Goal: Find specific page/section: Locate item on page

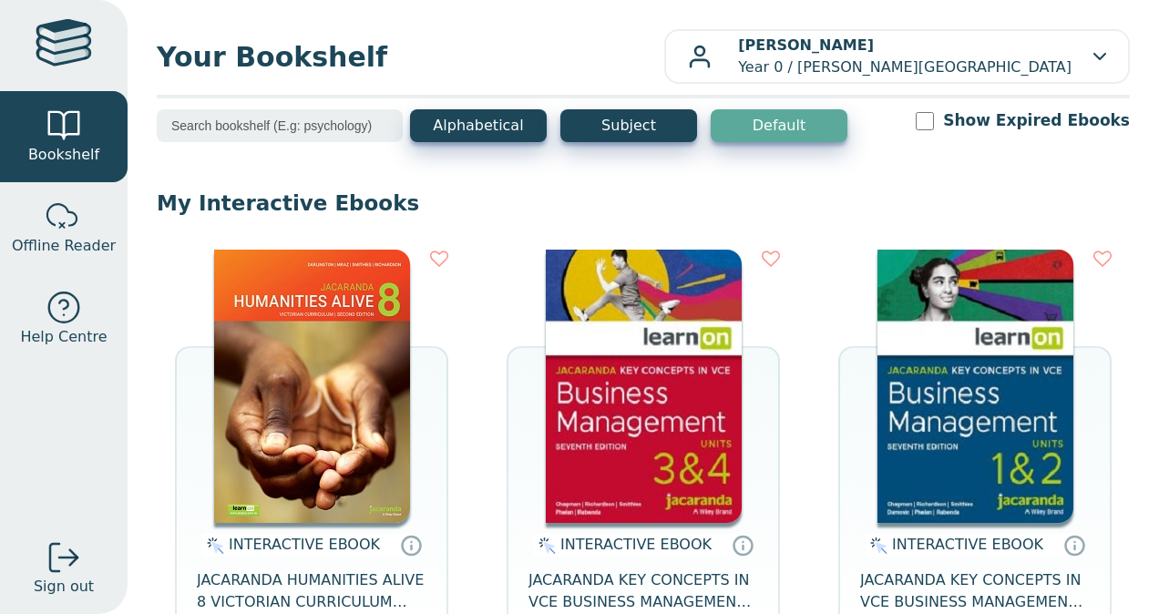
click at [263, 126] on input "search" at bounding box center [280, 125] width 246 height 33
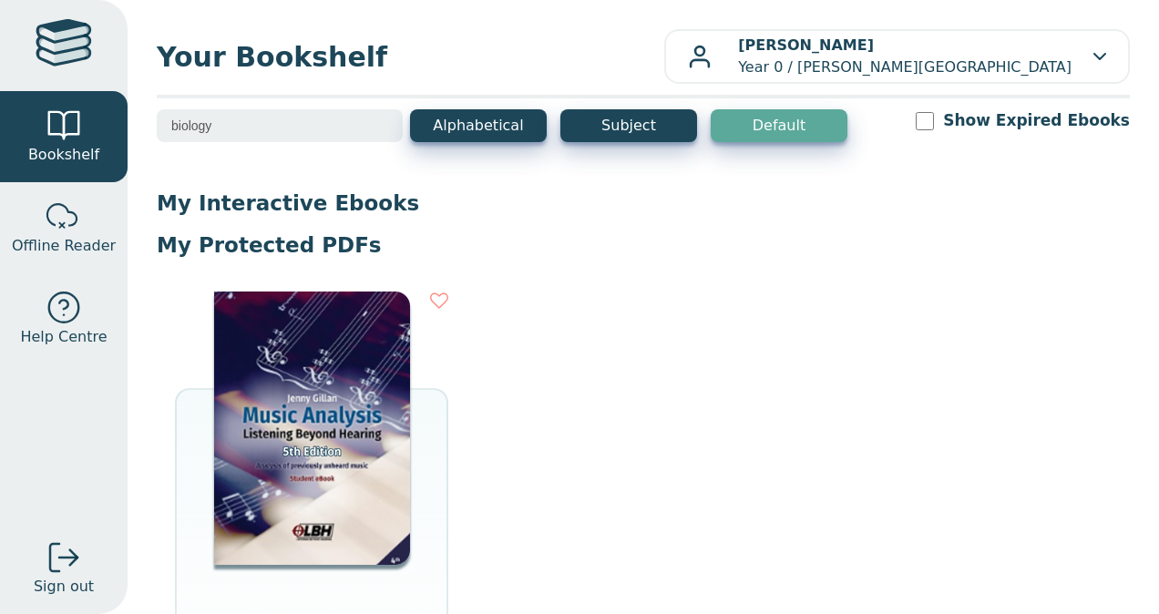
type input "biology"
click at [330, 128] on input "biology" at bounding box center [280, 125] width 246 height 33
click at [83, 149] on span "Bookshelf" at bounding box center [63, 155] width 71 height 22
click at [72, 59] on div at bounding box center [64, 45] width 57 height 53
click at [64, 52] on div at bounding box center [64, 45] width 57 height 53
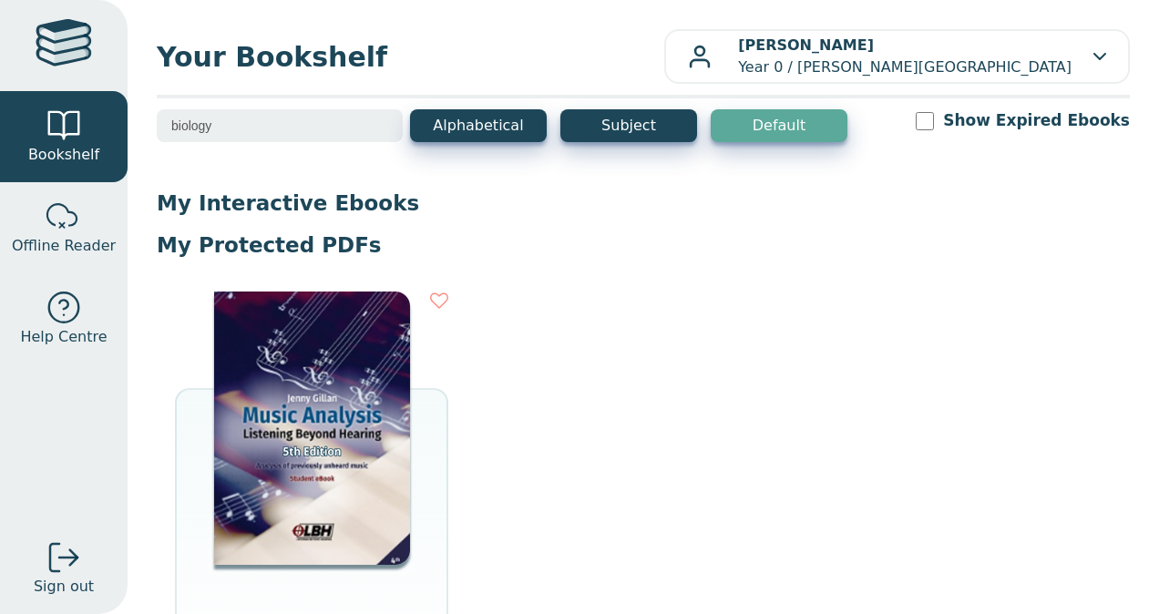
click at [763, 268] on div "My Interactive Ebooks INTERACTIVE EBOOK JACARANDA HUMANITIES ALIVE 8 VICTORIAN …" at bounding box center [643, 496] width 973 height 612
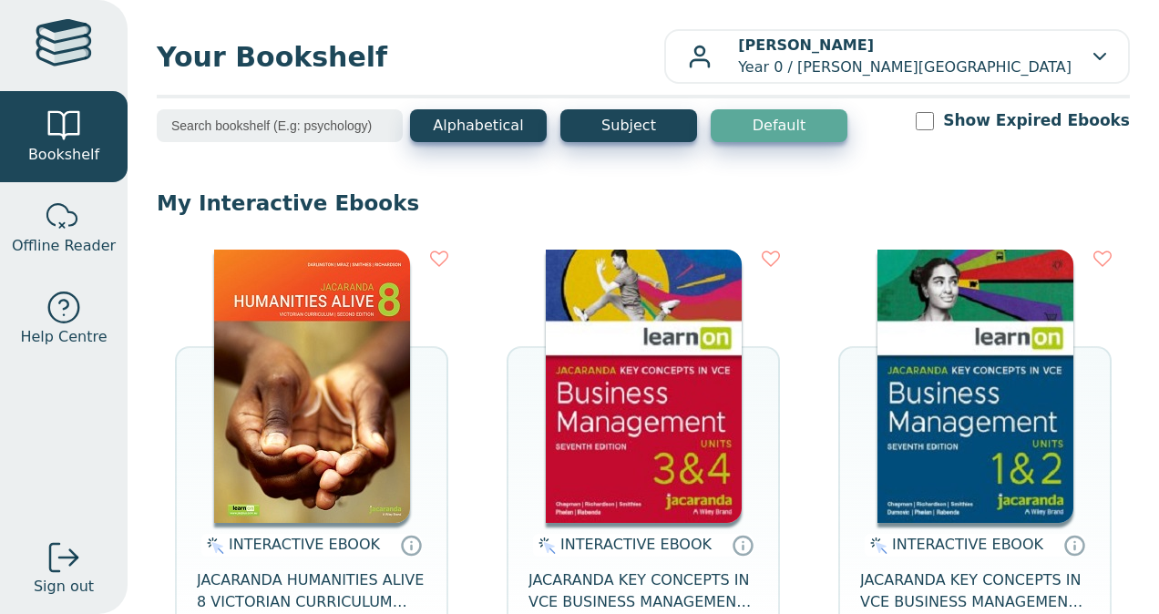
click at [57, 58] on div at bounding box center [64, 45] width 57 height 53
click at [651, 122] on button "Subject" at bounding box center [628, 125] width 137 height 33
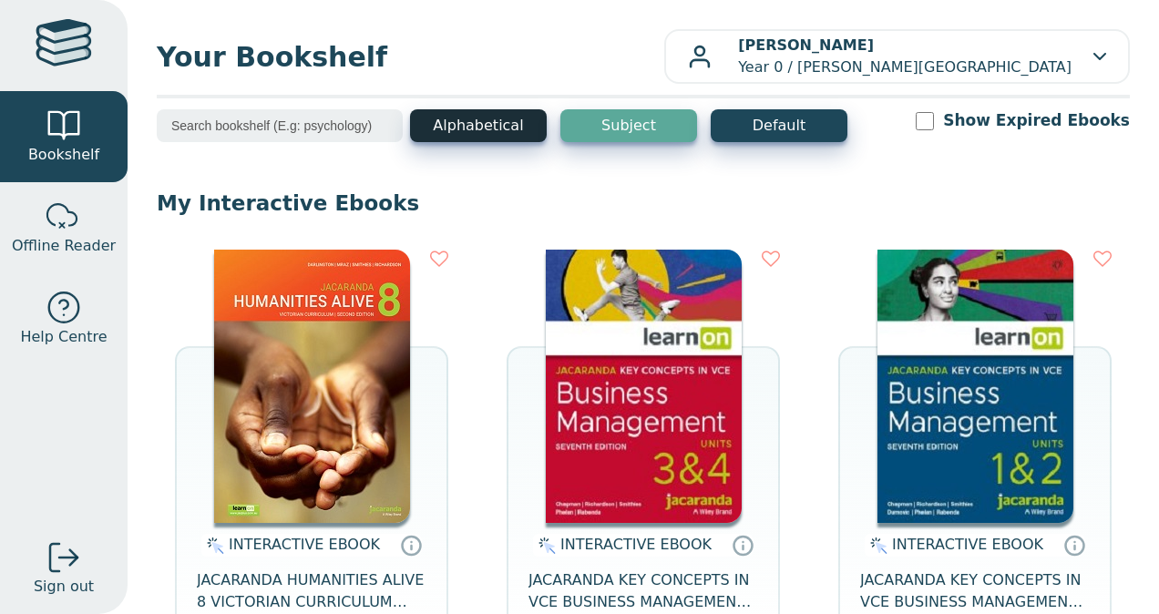
click at [496, 122] on button "Alphabetical" at bounding box center [478, 125] width 137 height 33
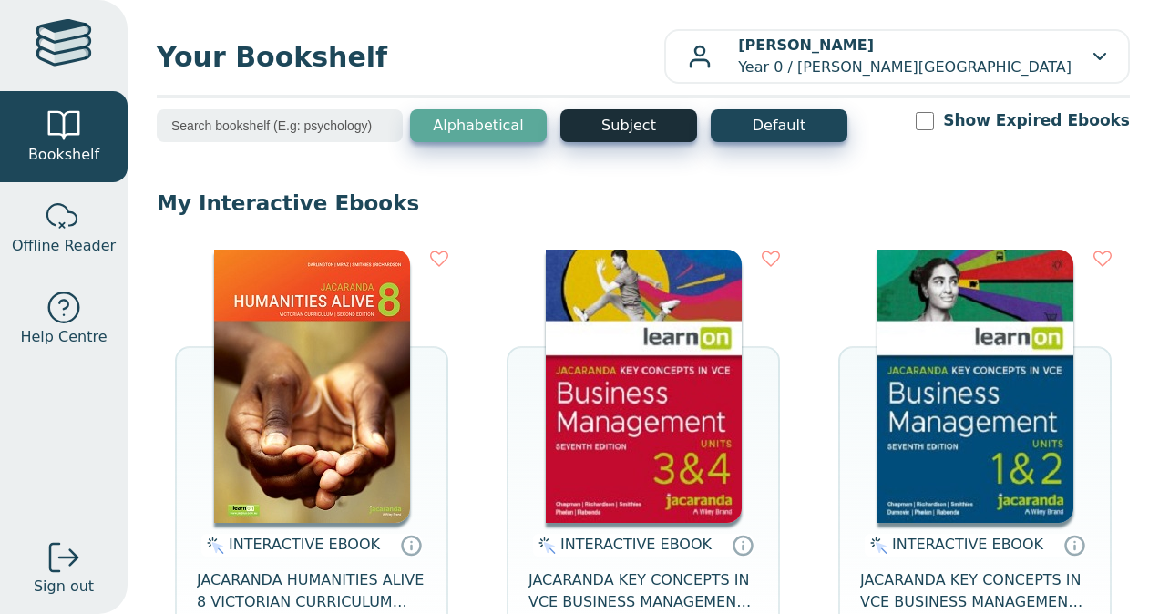
click at [604, 129] on button "Subject" at bounding box center [628, 125] width 137 height 33
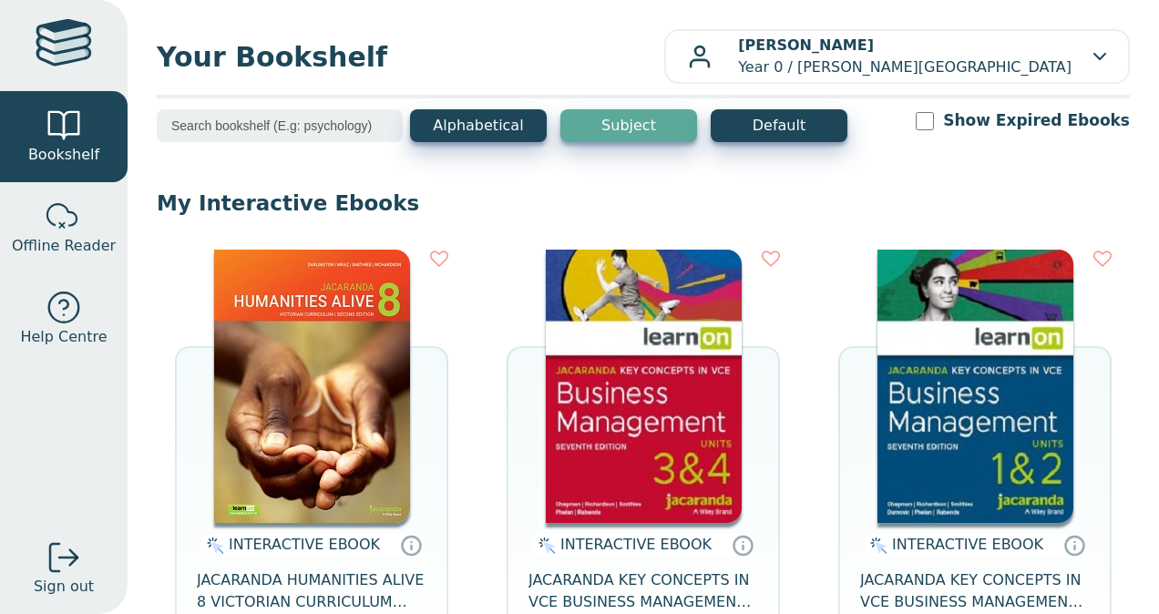
click at [259, 139] on input "search" at bounding box center [280, 125] width 246 height 33
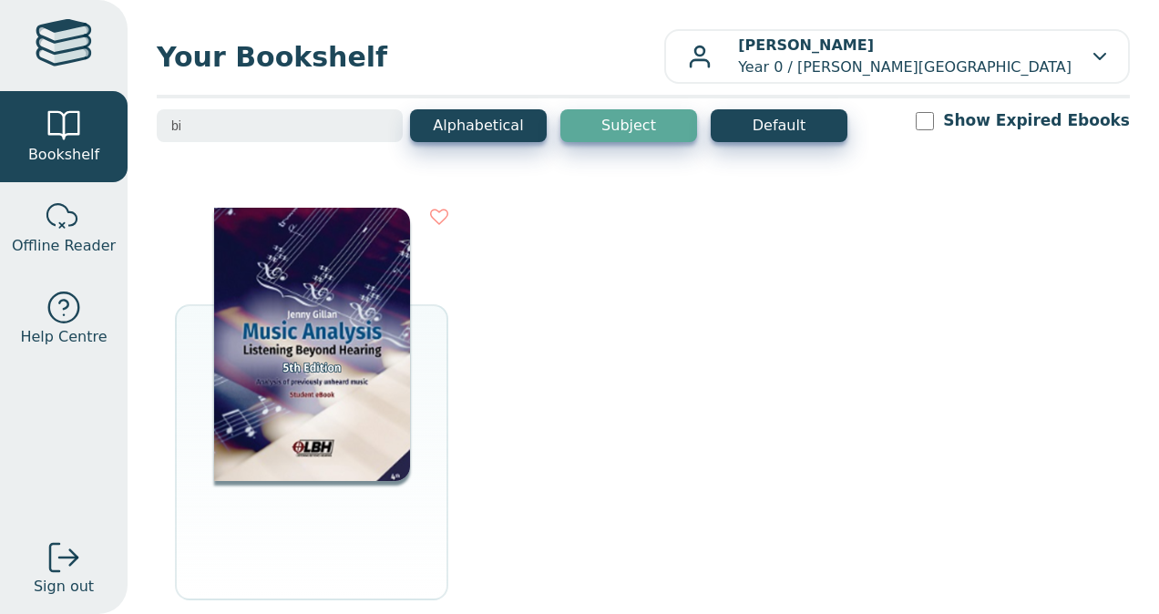
type input "b"
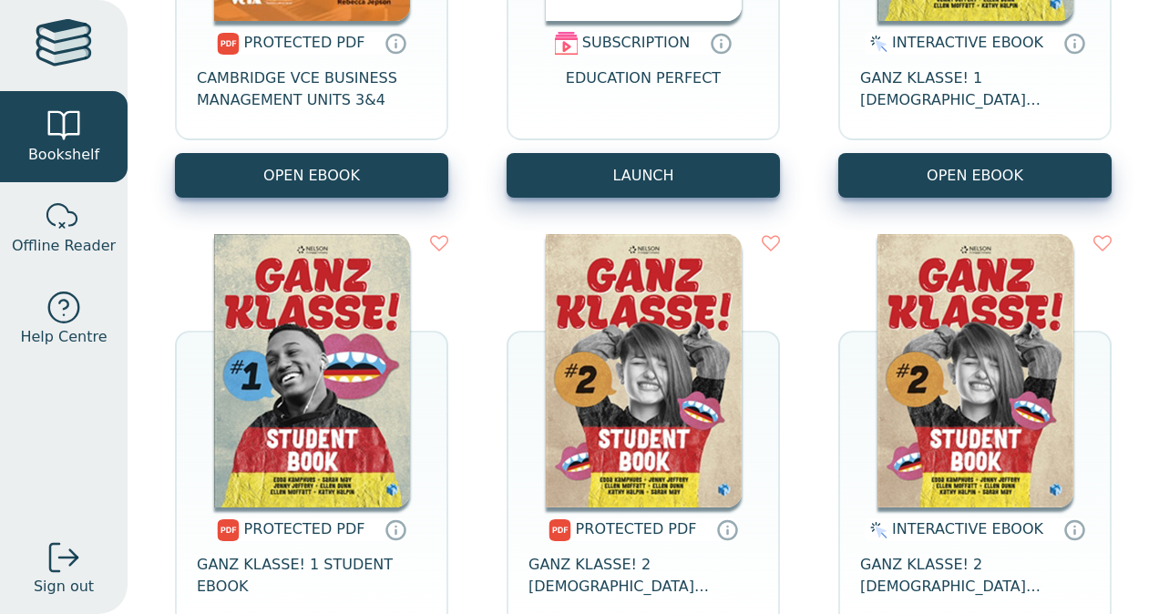
scroll to position [4135, 0]
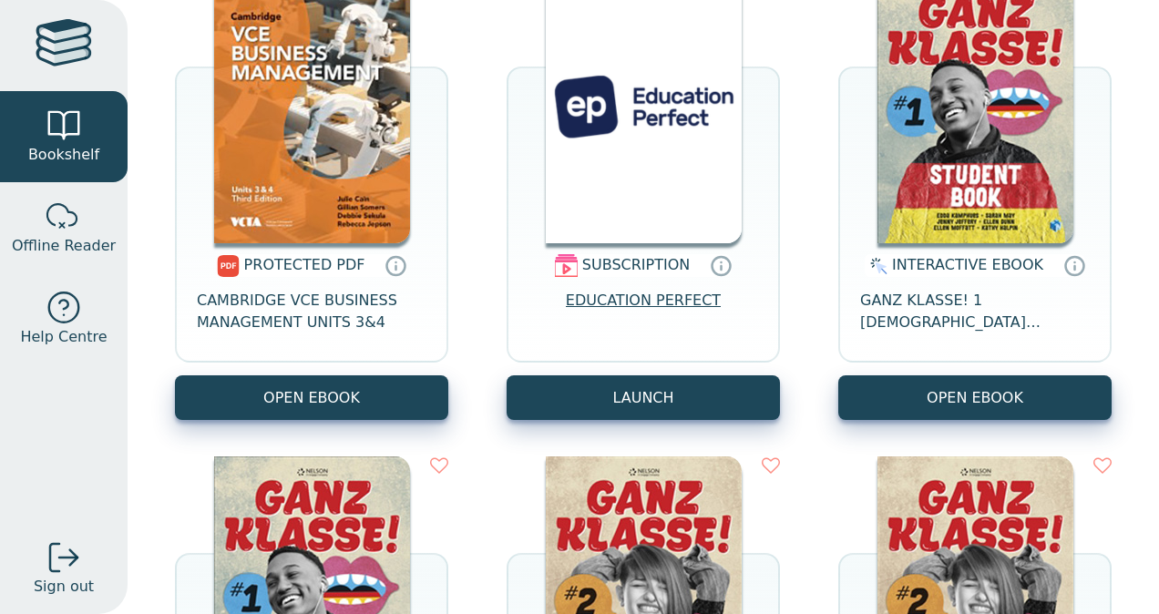
click at [647, 316] on span "EDUCATION PERFECT" at bounding box center [643, 312] width 155 height 44
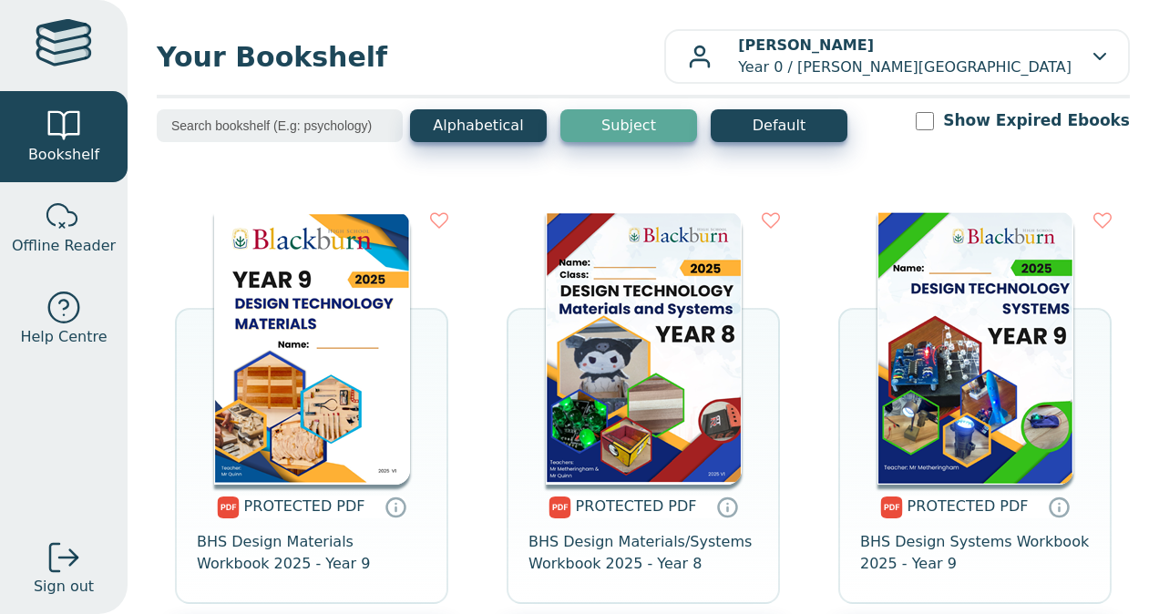
scroll to position [2, 0]
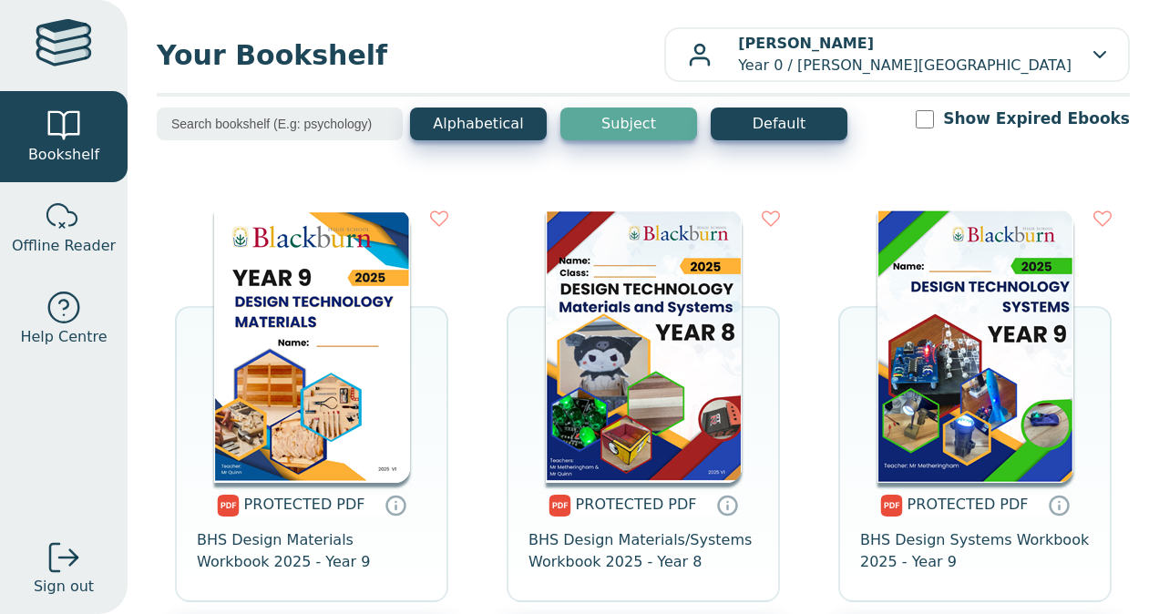
click at [328, 103] on div "Your Bookshelf Wendy Zhang Year 0 / Blackburn High School My Support Tickets Pr…" at bounding box center [644, 307] width 1032 height 614
click at [307, 117] on input "search" at bounding box center [280, 124] width 246 height 33
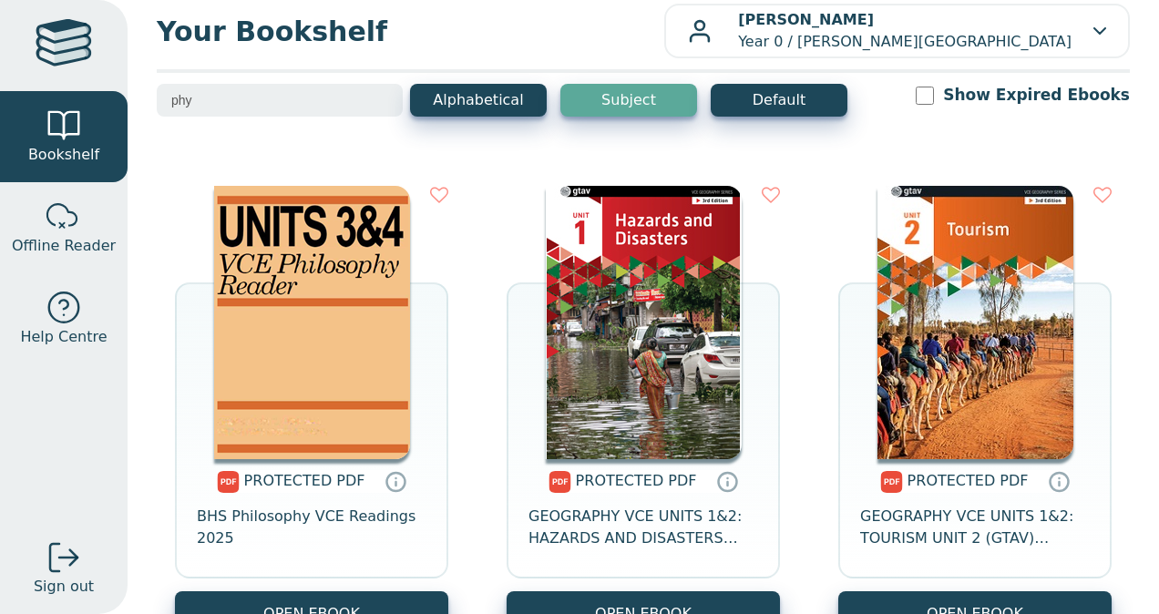
scroll to position [0, 0]
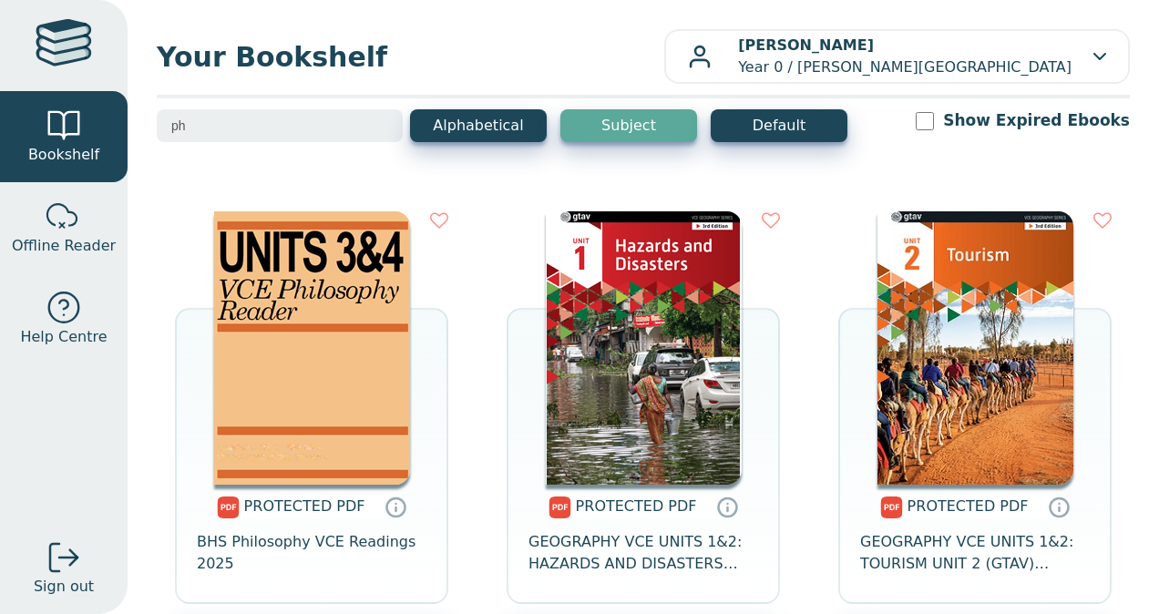
type input "p"
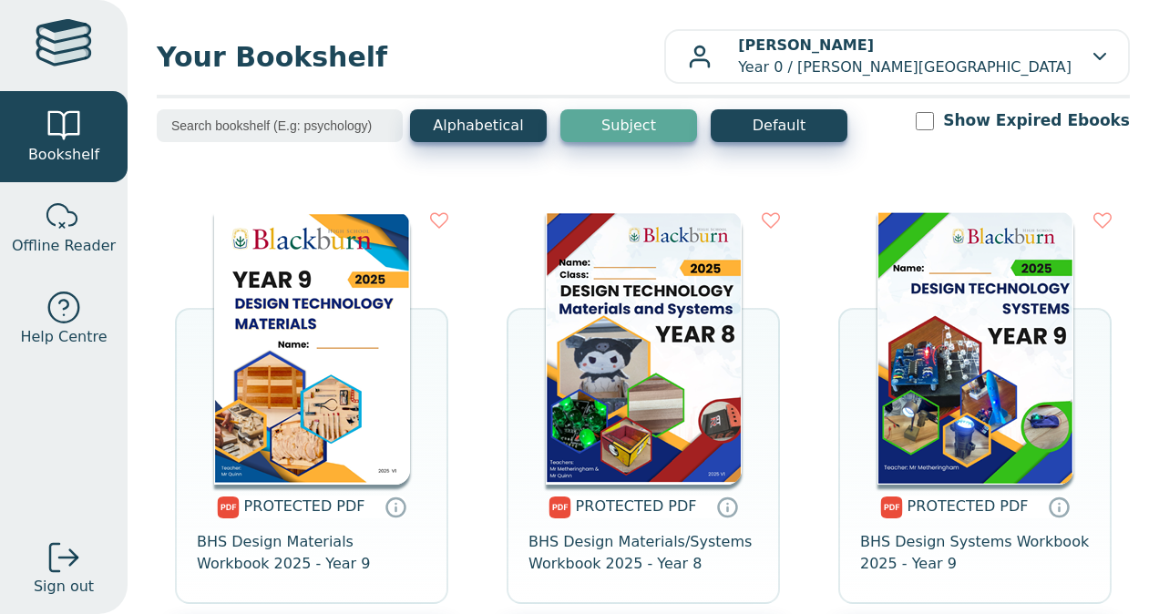
type input "b"
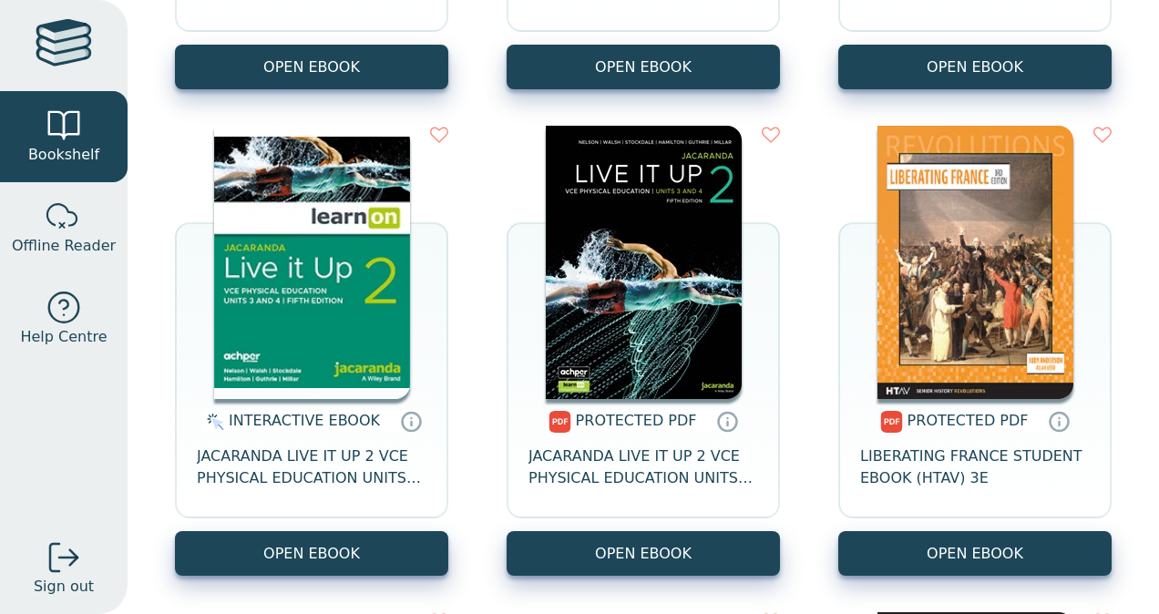
scroll to position [8030, 0]
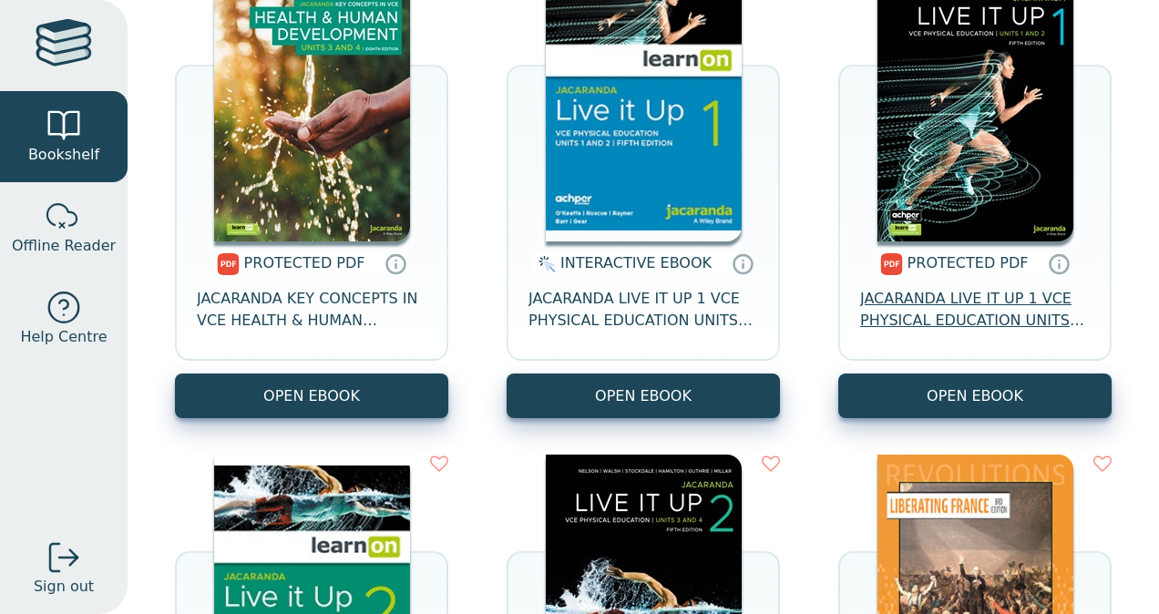
click at [992, 303] on span "JACARANDA LIVE IT UP 1 VCE PHYSICAL EDUCATION UNITS 1&2 PRINT & LEARNON EBOOK 5E" at bounding box center [975, 310] width 230 height 44
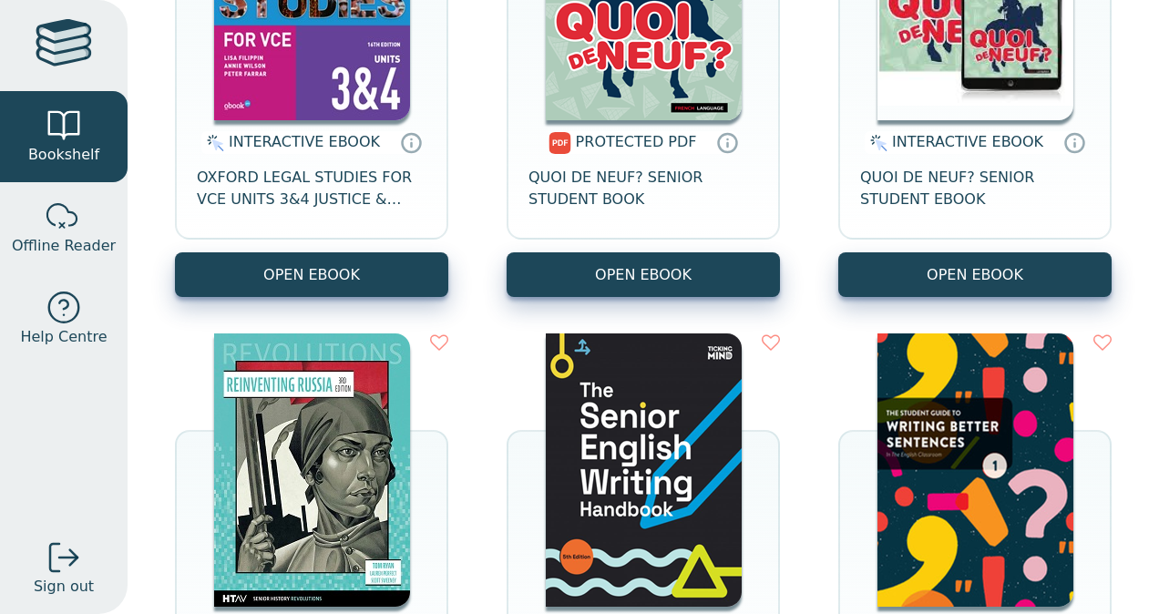
scroll to position [11073, 0]
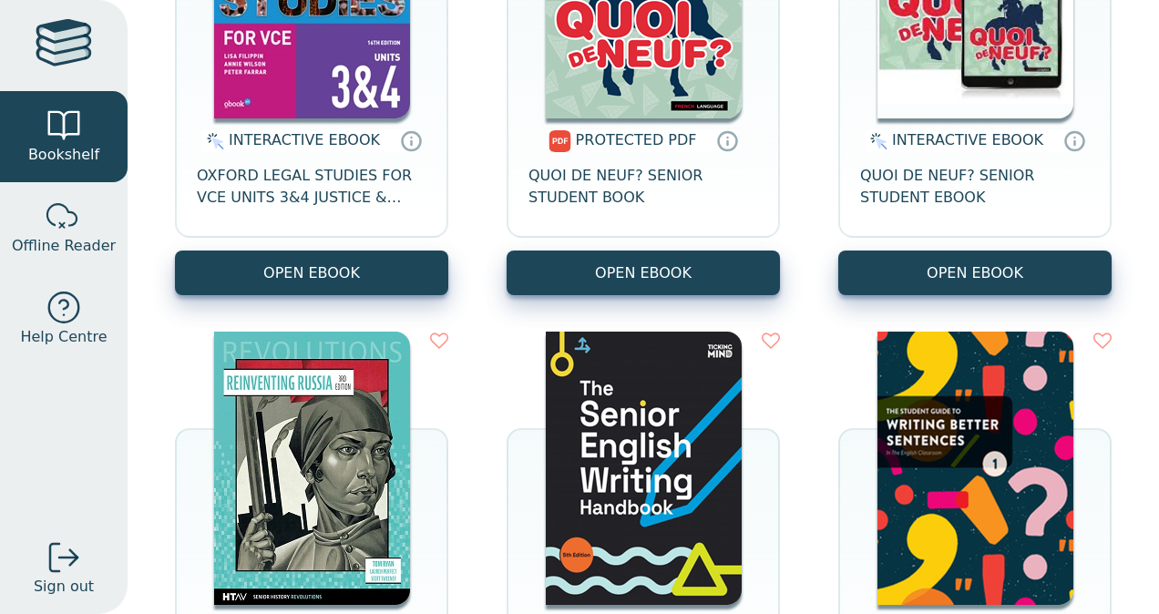
click at [649, 447] on img at bounding box center [644, 468] width 196 height 273
